Goal: Task Accomplishment & Management: Complete application form

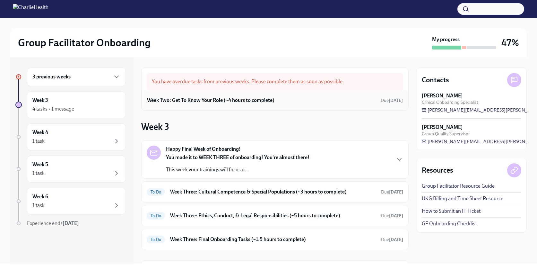
click at [271, 101] on h6 "Week Two: Get To Know Your Role (~4 hours to complete)" at bounding box center [211, 100] width 128 height 7
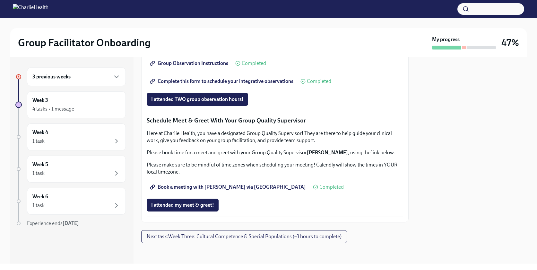
scroll to position [534, 0]
click at [233, 102] on span "I attended TWO group observation hours!" at bounding box center [197, 99] width 93 height 6
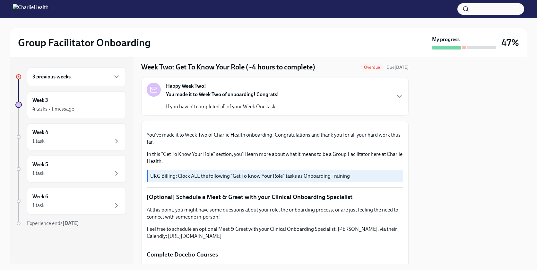
scroll to position [0, 0]
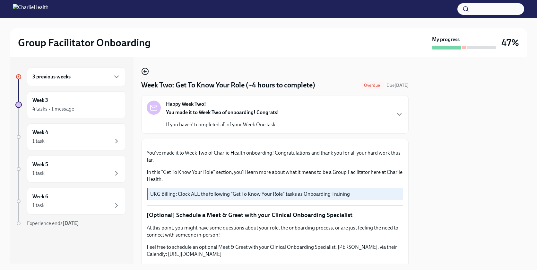
click at [145, 70] on icon "button" at bounding box center [145, 71] width 8 height 8
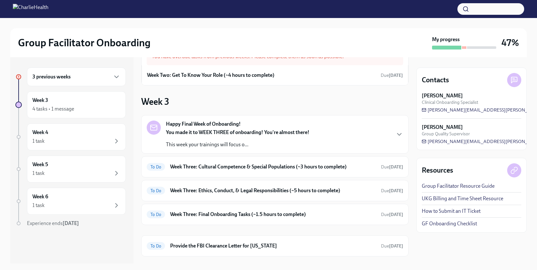
scroll to position [39, 0]
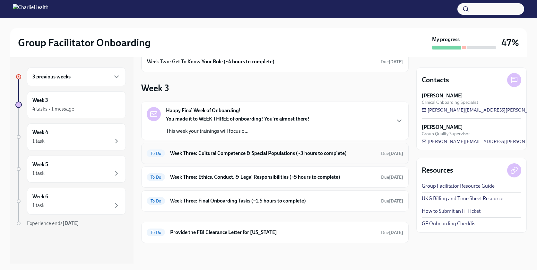
click at [225, 158] on div "To Do Week Three: Cultural Competence & Special Populations (~3 hours to comple…" at bounding box center [275, 153] width 257 height 10
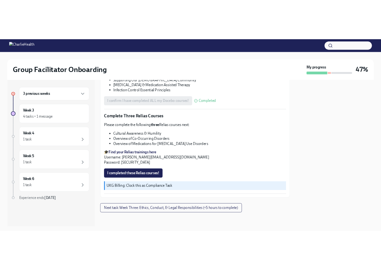
scroll to position [504, 0]
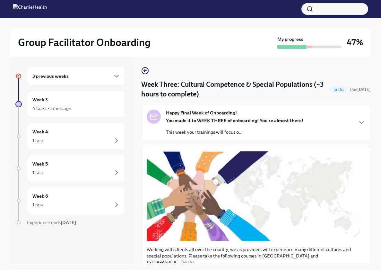
click at [311, 51] on div "Group Facilitator Onboarding My progress 47%" at bounding box center [190, 42] width 361 height 28
